Goal: Information Seeking & Learning: Learn about a topic

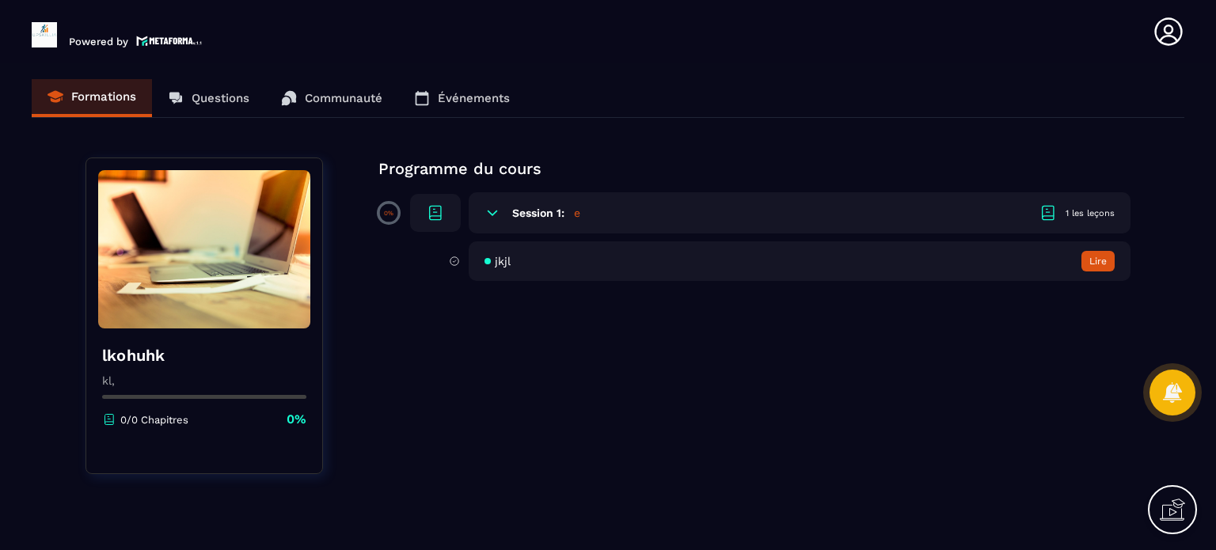
click at [212, 95] on div "Formations Questions Communauté Événements" at bounding box center [608, 98] width 1153 height 39
click at [237, 107] on div "Formations Questions Communauté Événements" at bounding box center [608, 98] width 1153 height 39
click at [230, 98] on div "Formations Questions Communauté Événements" at bounding box center [608, 98] width 1153 height 39
click at [359, 102] on div "Formations Questions Communauté Événements" at bounding box center [608, 98] width 1153 height 39
click at [478, 100] on div "Formations Questions Communauté Événements" at bounding box center [608, 98] width 1153 height 39
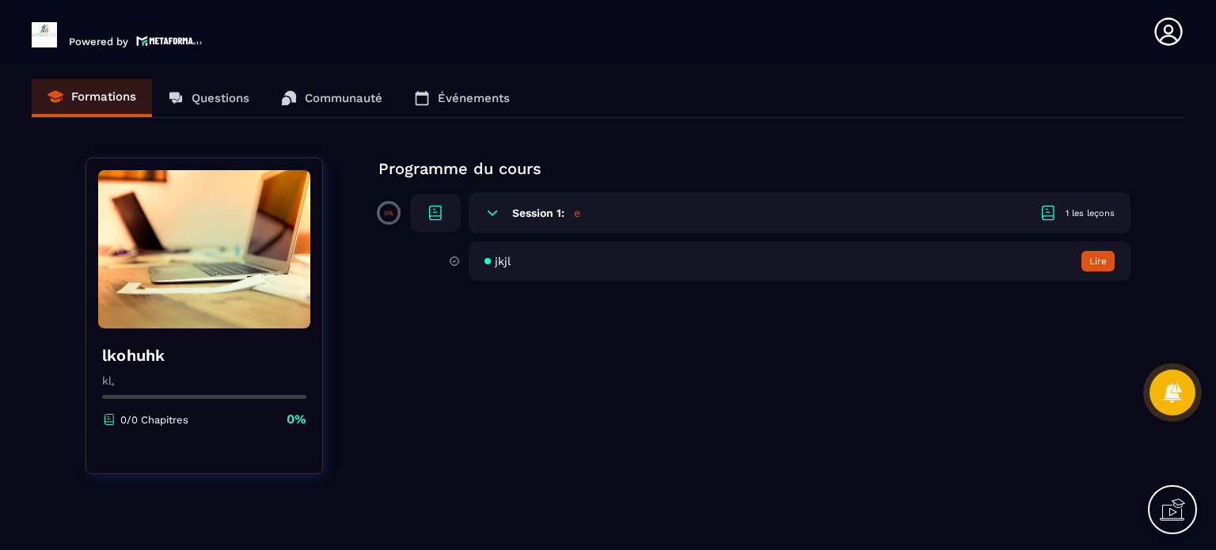
click at [441, 208] on icon at bounding box center [435, 213] width 19 height 19
click at [1102, 246] on div "jkjl Lire" at bounding box center [800, 262] width 662 height 40
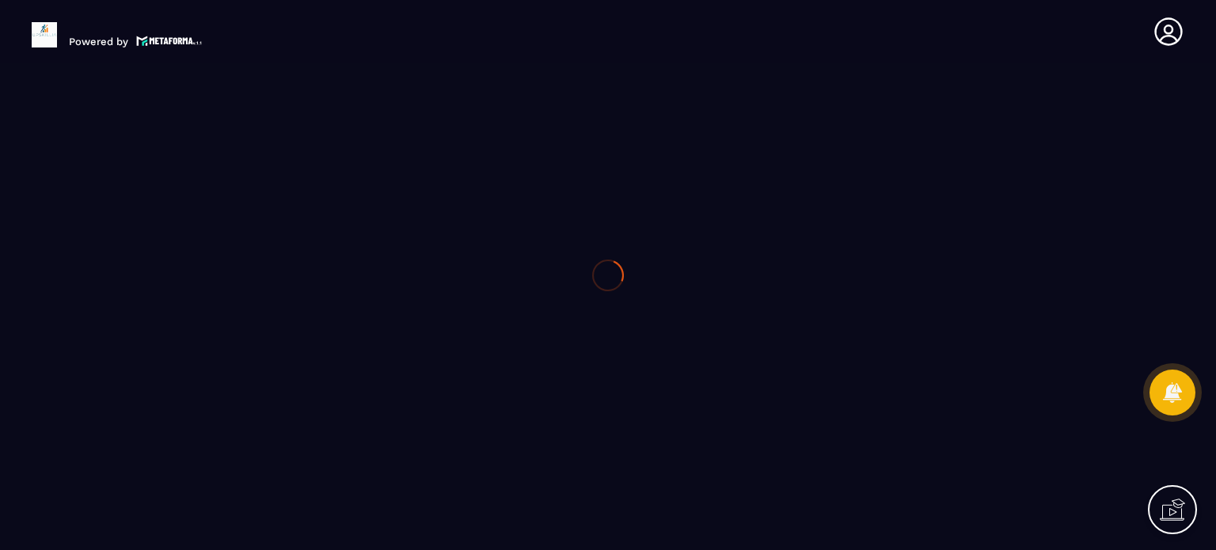
click at [1104, 259] on div at bounding box center [608, 275] width 1216 height 550
